Goal: Information Seeking & Learning: Learn about a topic

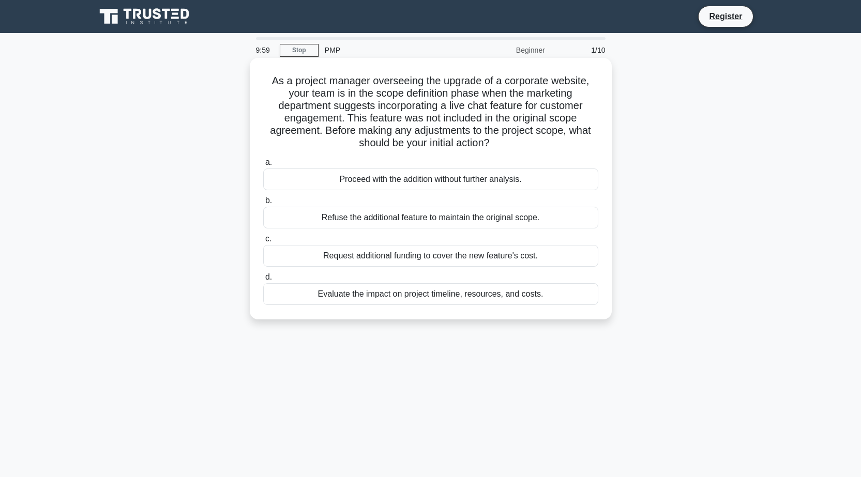
click at [350, 180] on div "Proceed with the addition without further analysis." at bounding box center [430, 180] width 335 height 22
click at [263, 166] on input "a. Proceed with the addition without further analysis." at bounding box center [263, 162] width 0 height 7
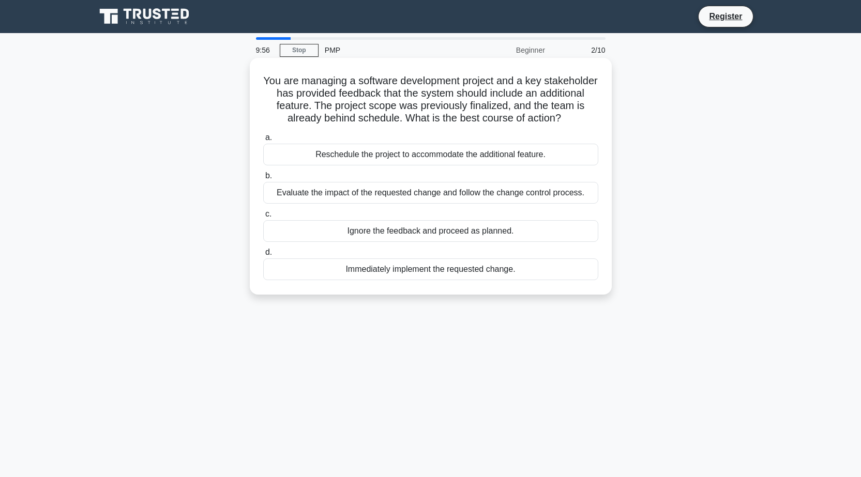
click at [356, 161] on div "Reschedule the project to accommodate the additional feature." at bounding box center [430, 155] width 335 height 22
click at [263, 141] on input "a. Reschedule the project to accommodate the additional feature." at bounding box center [263, 137] width 0 height 7
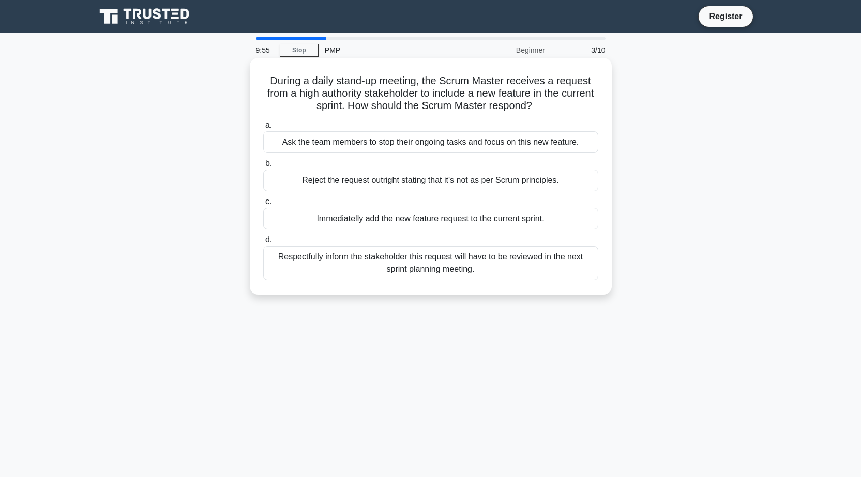
click at [359, 142] on div "Ask the team members to stop their ongoing tasks and focus on this new feature." at bounding box center [430, 142] width 335 height 22
click at [263, 129] on input "a. Ask the team members to stop their ongoing tasks and focus on this new featu…" at bounding box center [263, 125] width 0 height 7
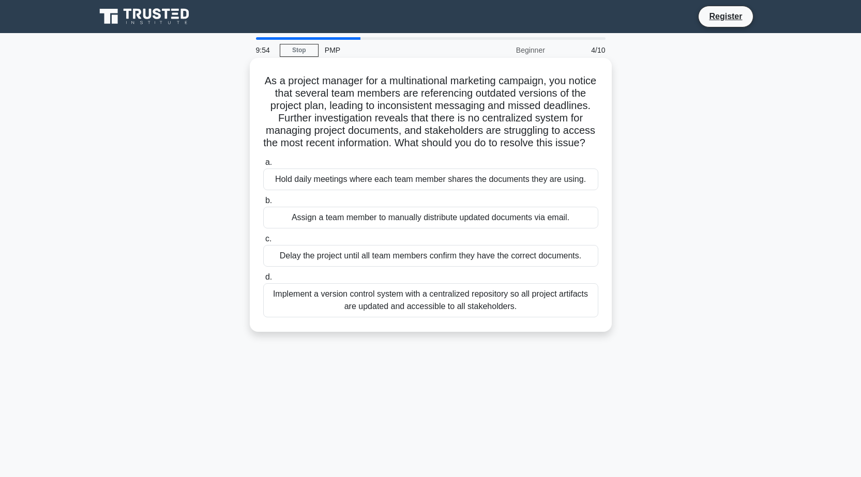
click at [358, 184] on div "Hold daily meetings where each team member shares the documents they are using." at bounding box center [430, 180] width 335 height 22
click at [263, 166] on input "a. Hold daily meetings where each team member shares the documents they are usi…" at bounding box center [263, 162] width 0 height 7
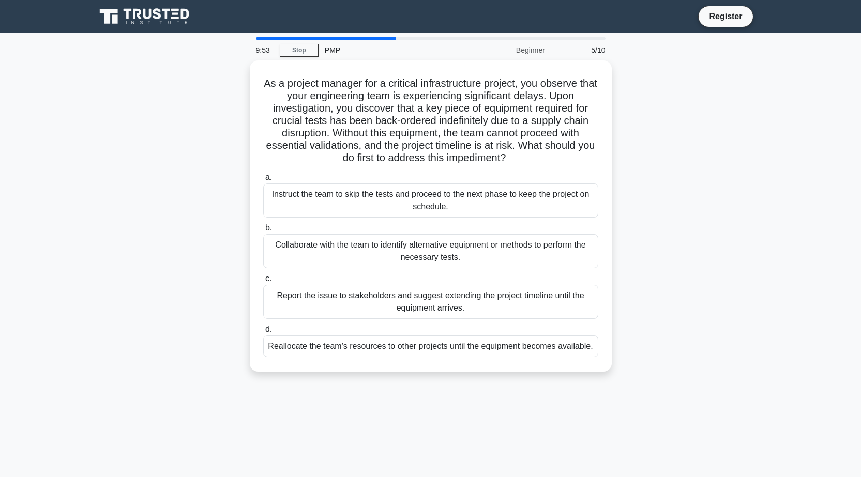
click at [358, 184] on div "Instruct the team to skip the tests and proceed to the next phase to keep the p…" at bounding box center [430, 201] width 335 height 34
click at [263, 181] on input "a. Instruct the team to skip the tests and proceed to the next phase to keep th…" at bounding box center [263, 177] width 0 height 7
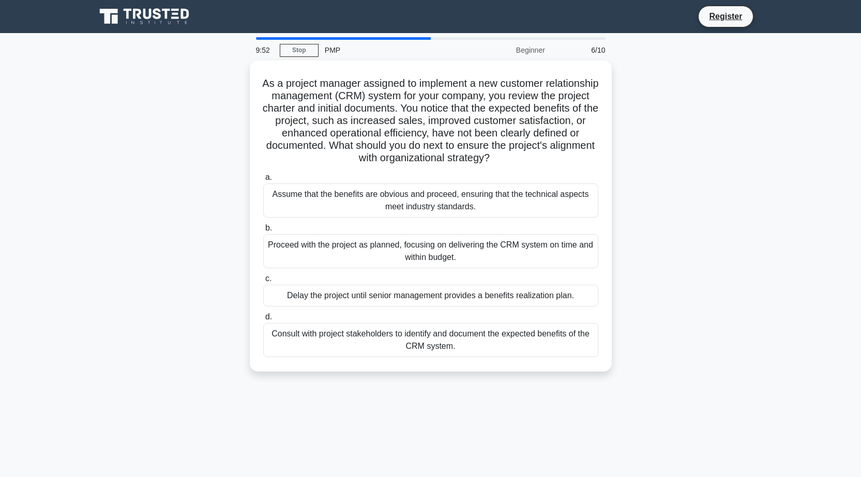
click at [358, 184] on div "Assume that the benefits are obvious and proceed, ensuring that the technical a…" at bounding box center [430, 201] width 335 height 34
click at [263, 181] on input "a. Assume that the benefits are obvious and proceed, ensuring that the technica…" at bounding box center [263, 177] width 0 height 7
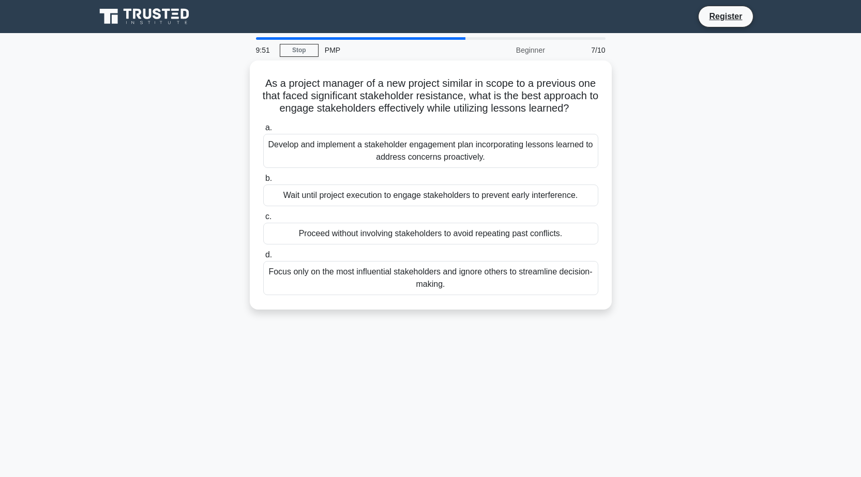
click at [358, 184] on label "b. Wait until project execution to engage stakeholders to prevent early interfe…" at bounding box center [430, 189] width 335 height 34
click at [263, 182] on input "b. Wait until project execution to engage stakeholders to prevent early interfe…" at bounding box center [263, 178] width 0 height 7
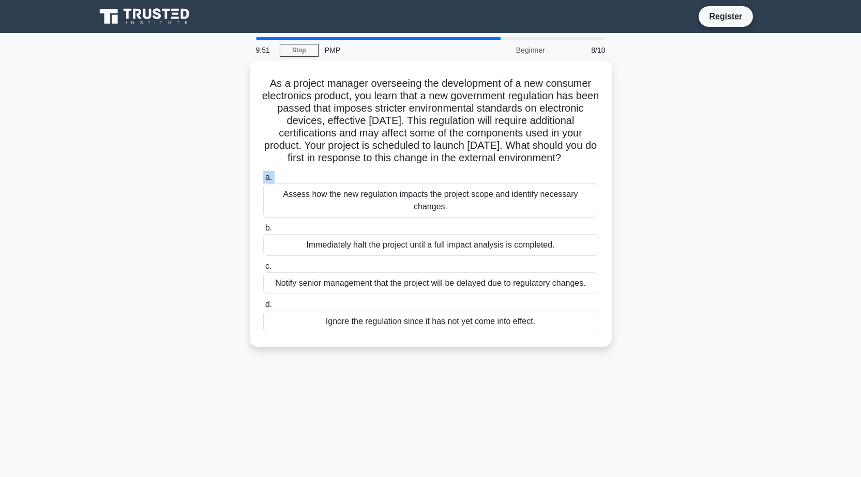
click at [358, 184] on label "a. Assess how the new regulation impacts the project scope and identify necessa…" at bounding box center [430, 194] width 335 height 47
click at [263, 181] on input "a. Assess how the new regulation impacts the project scope and identify necessa…" at bounding box center [263, 177] width 0 height 7
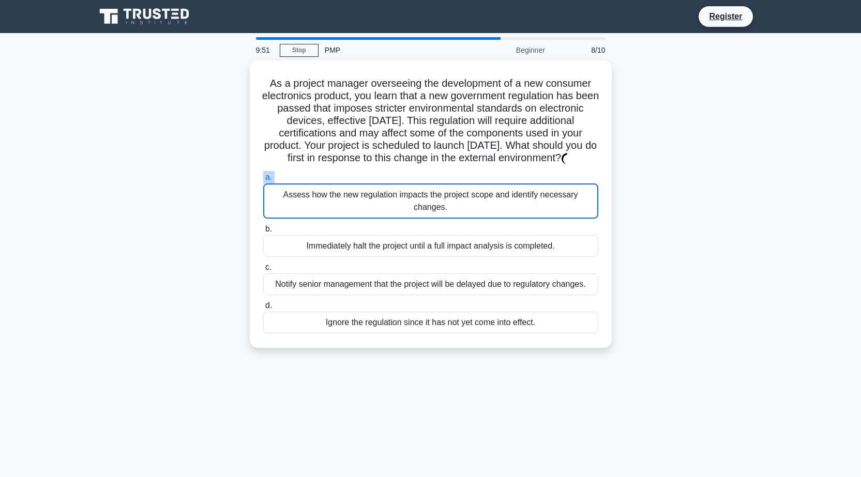
click at [358, 184] on label "a. Assess how the new regulation impacts the project scope and identify necessa…" at bounding box center [430, 195] width 335 height 48
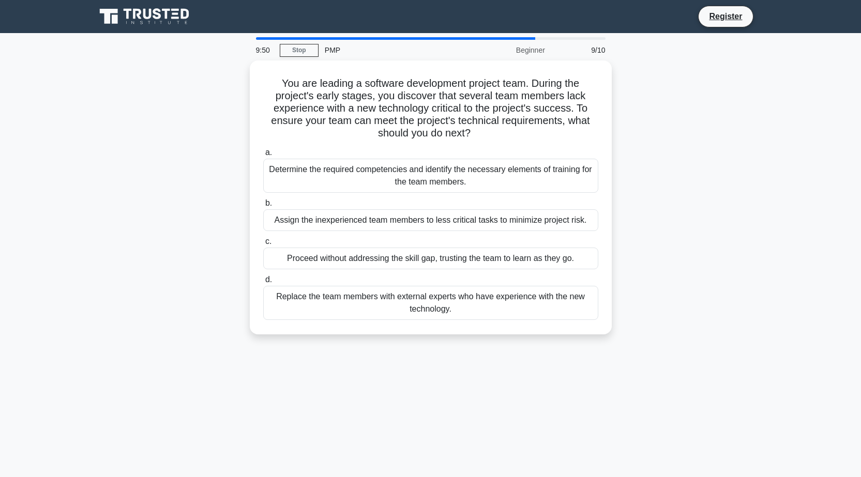
click at [358, 184] on div "Determine the required competencies and identify the necessary elements of trai…" at bounding box center [430, 176] width 335 height 34
click at [263, 156] on input "a. Determine the required competencies and identify the necessary elements of t…" at bounding box center [263, 152] width 0 height 7
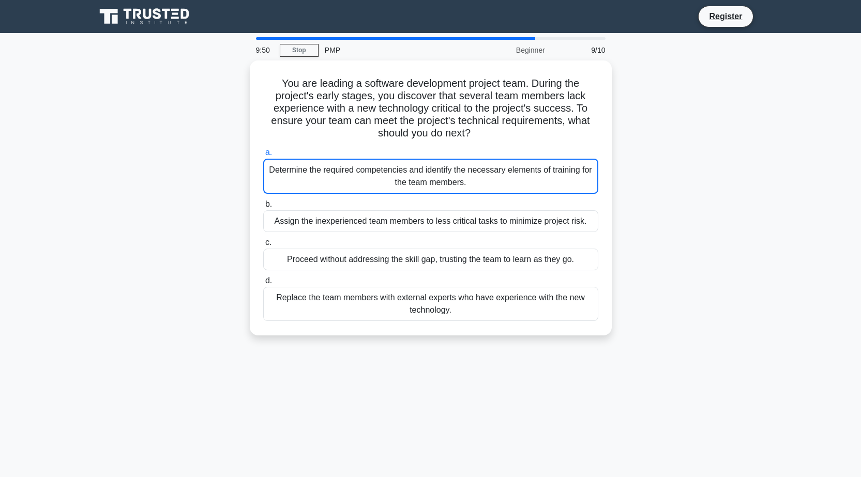
click at [358, 184] on div "Determine the required competencies and identify the necessary elements of trai…" at bounding box center [430, 176] width 335 height 35
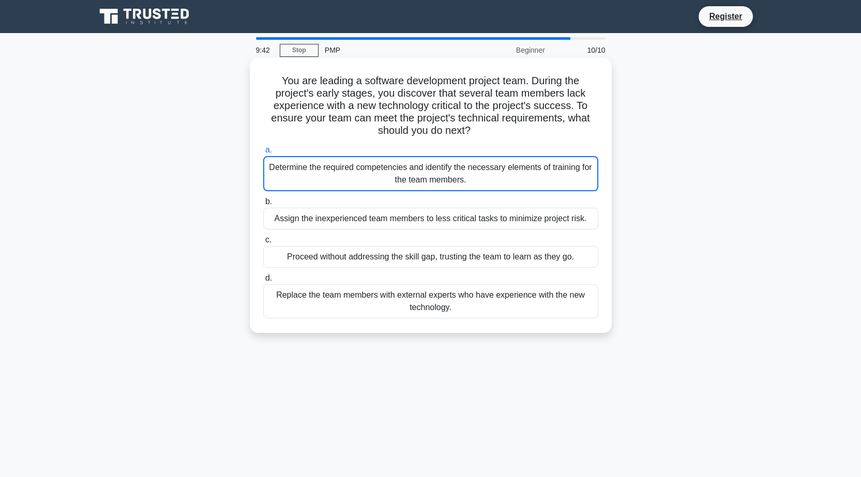
click at [477, 182] on div "Determine the required competencies and identify the necessary elements of trai…" at bounding box center [430, 173] width 335 height 35
click at [263, 154] on input "a. Determine the required competencies and identify the necessary elements of t…" at bounding box center [263, 150] width 0 height 7
click at [472, 178] on div "Determine the required competencies and identify the necessary elements of trai…" at bounding box center [430, 173] width 335 height 35
click at [263, 154] on input "a. Determine the required competencies and identify the necessary elements of t…" at bounding box center [263, 150] width 0 height 7
click at [392, 212] on div "Assign the inexperienced team members to less critical tasks to minimize projec…" at bounding box center [430, 219] width 335 height 22
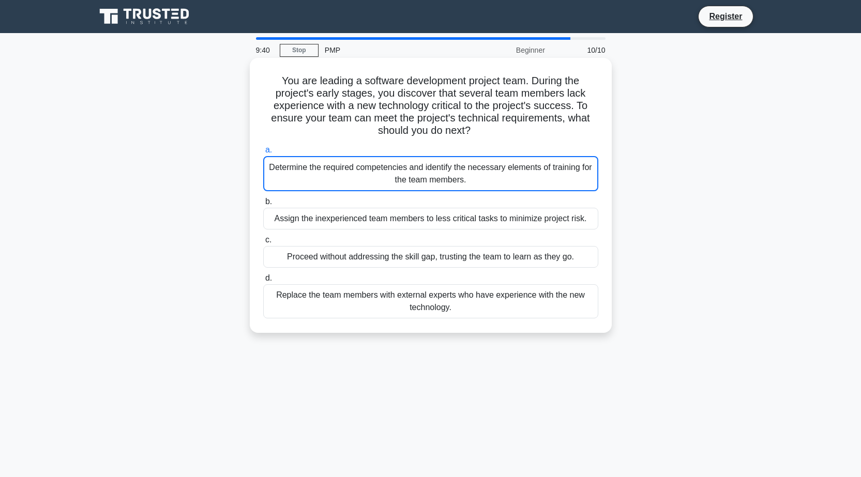
click at [263, 205] on input "b. Assign the inexperienced team members to less critical tasks to minimize pro…" at bounding box center [263, 202] width 0 height 7
